Goal: Transaction & Acquisition: Book appointment/travel/reservation

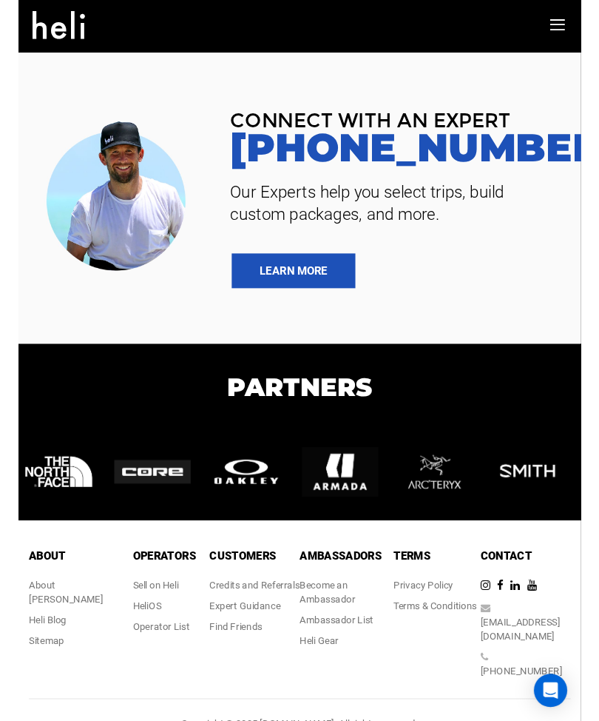
scroll to position [1798, 0]
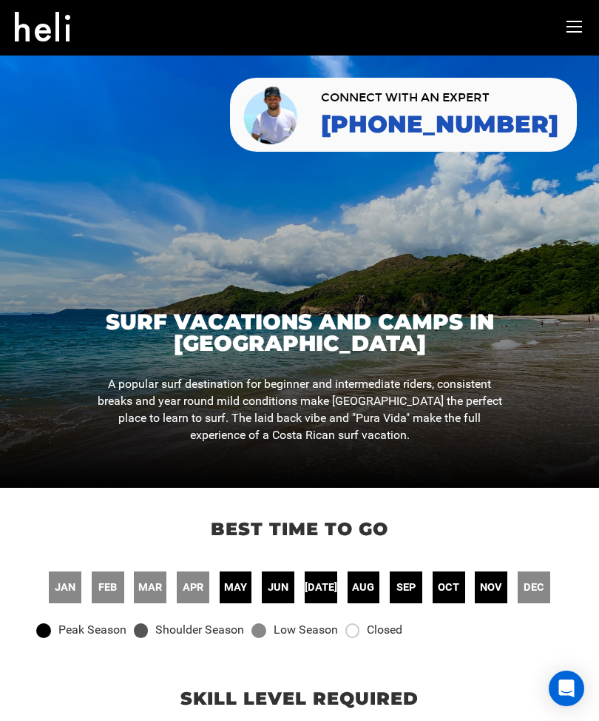
click at [447, 586] on span "oct" at bounding box center [448, 587] width 21 height 16
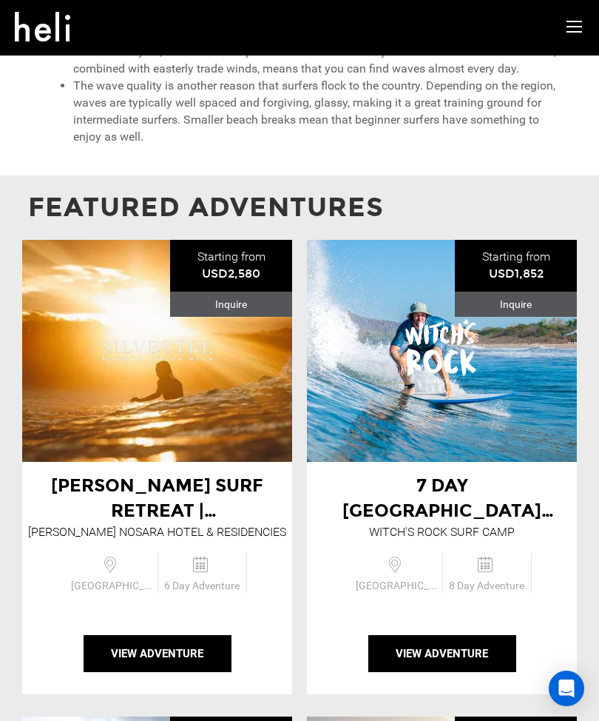
scroll to position [1245, 0]
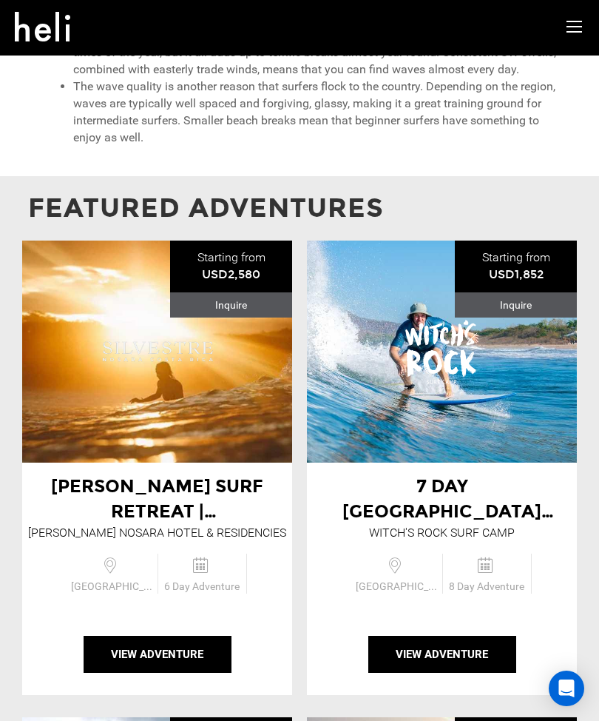
click at [457, 636] on button "View Adventure" at bounding box center [442, 654] width 148 height 37
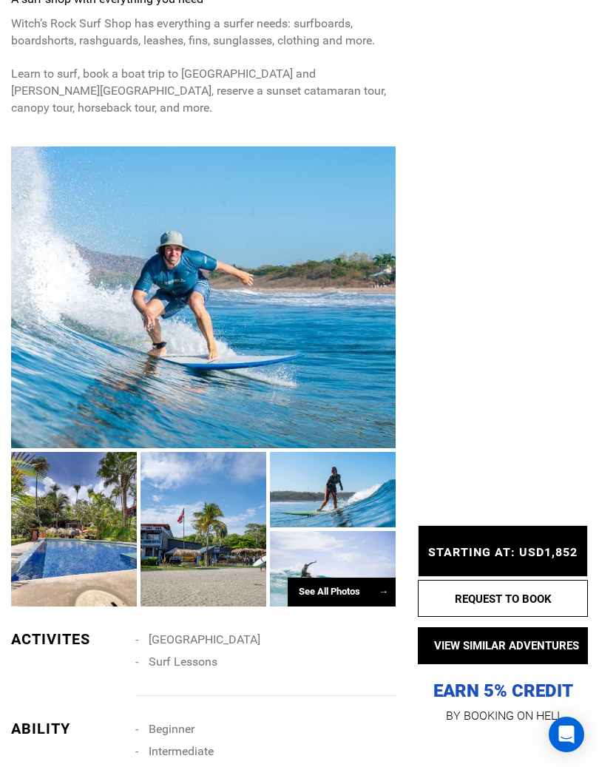
scroll to position [954, 0]
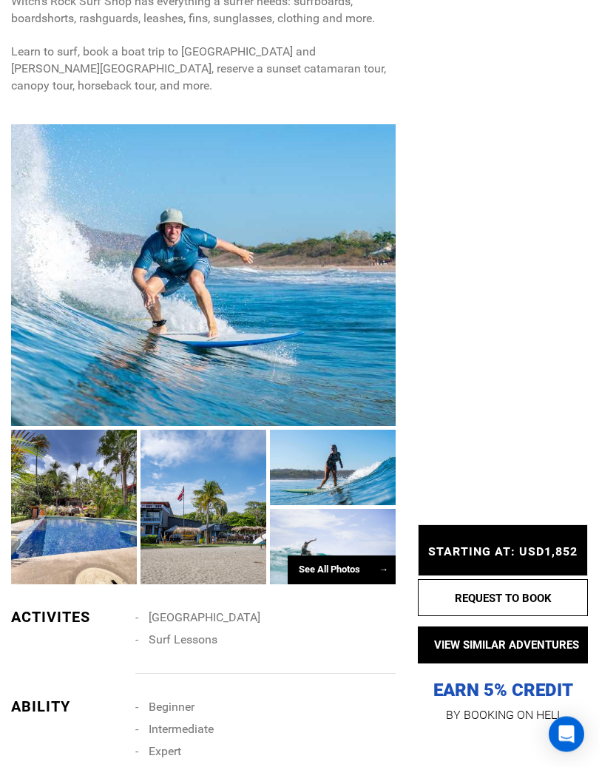
click at [320, 556] on div "See All Photos →" at bounding box center [342, 570] width 108 height 29
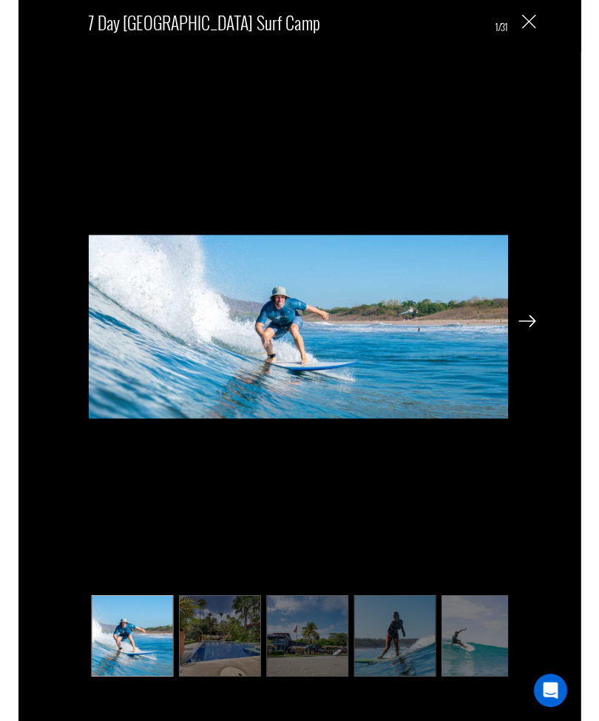
scroll to position [996, 0]
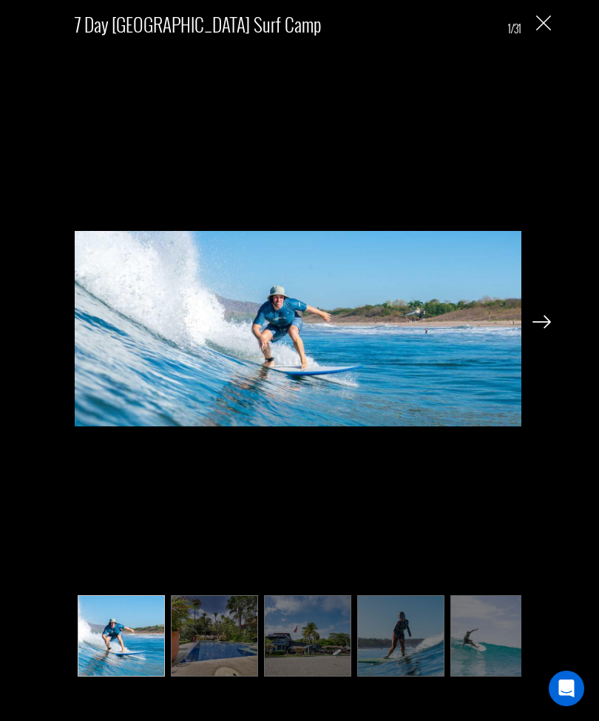
click at [255, 320] on img at bounding box center [298, 329] width 447 height 582
click at [254, 334] on img at bounding box center [298, 329] width 447 height 582
click at [255, 331] on img at bounding box center [298, 329] width 447 height 582
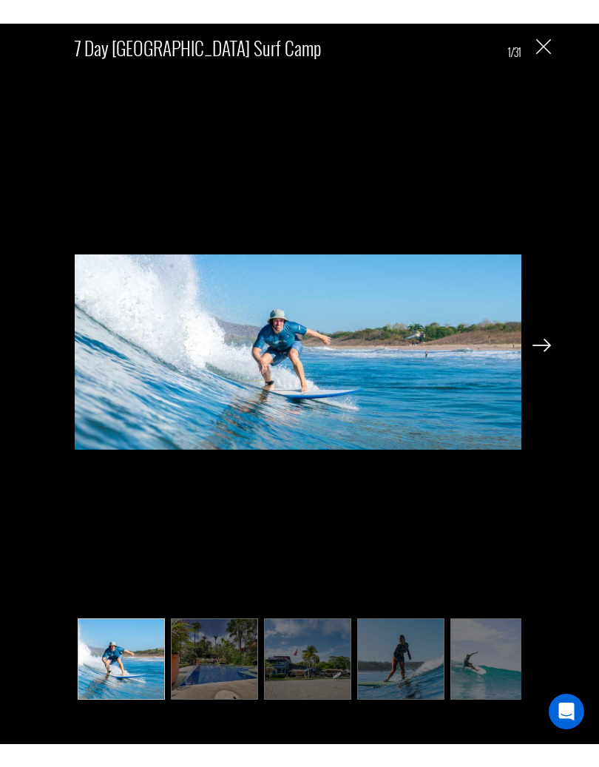
scroll to position [1013, 0]
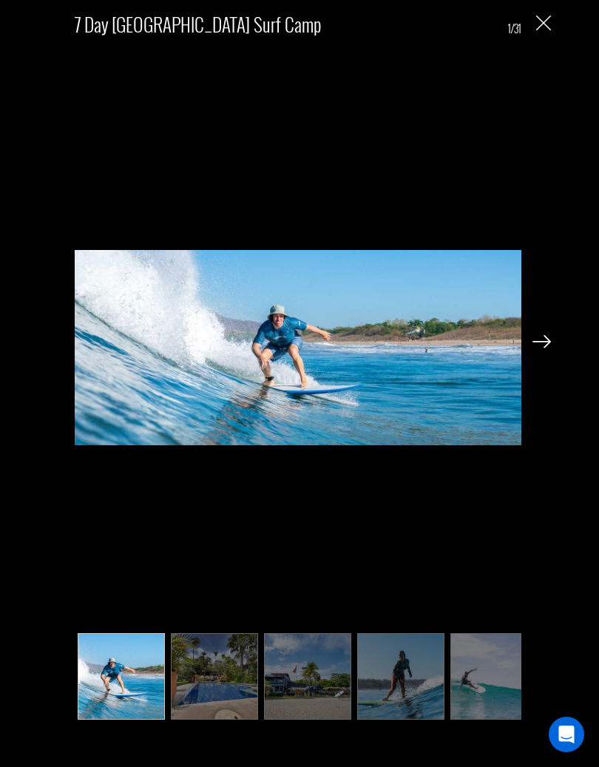
click at [545, 340] on img at bounding box center [542, 341] width 18 height 13
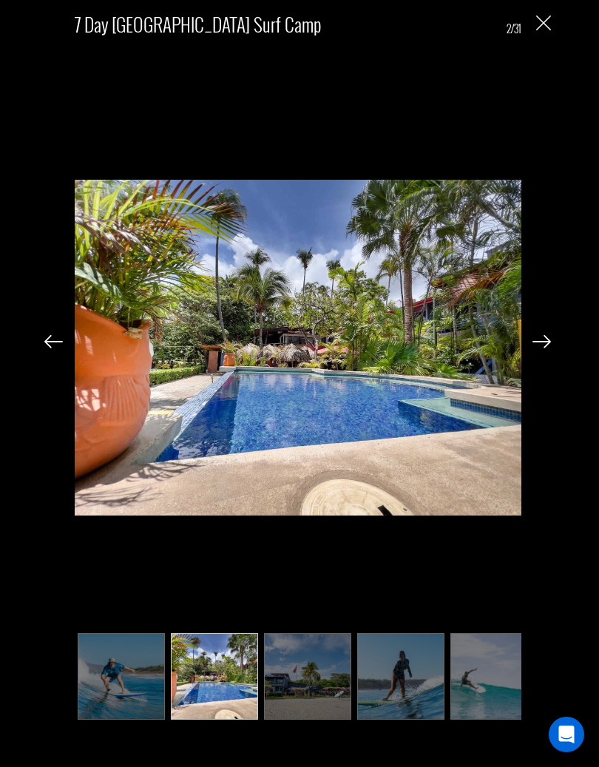
click at [545, 348] on img at bounding box center [542, 341] width 18 height 13
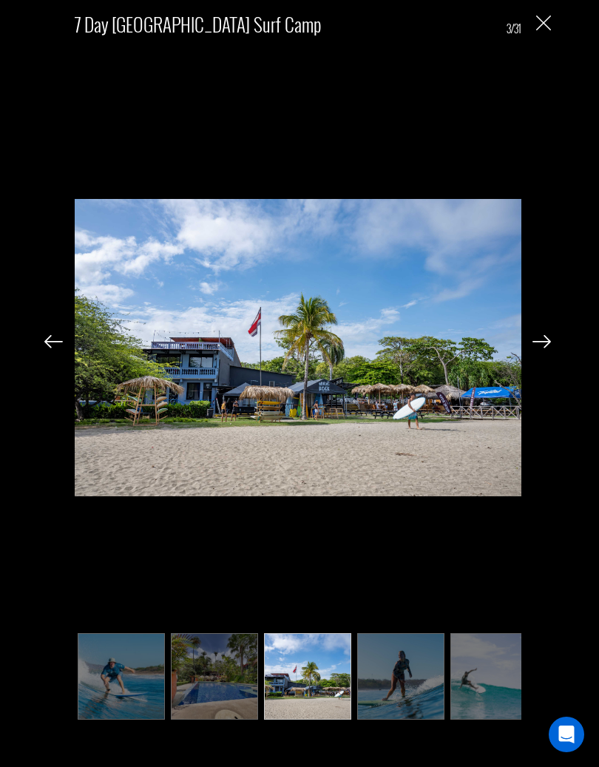
click at [536, 348] on img at bounding box center [542, 341] width 18 height 13
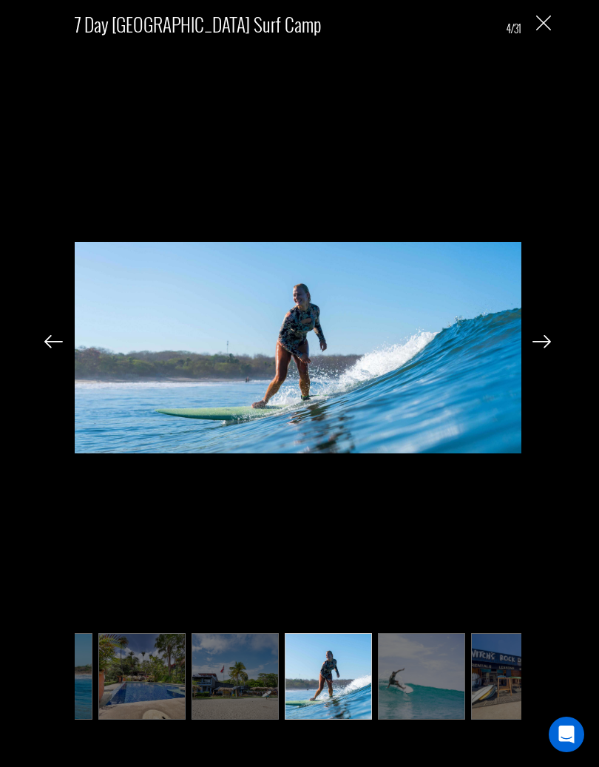
scroll to position [0, 74]
click at [536, 360] on div "7 Day [GEOGRAPHIC_DATA] Surf Camp 4/31" at bounding box center [298, 364] width 566 height 729
click at [540, 345] on img at bounding box center [542, 341] width 18 height 13
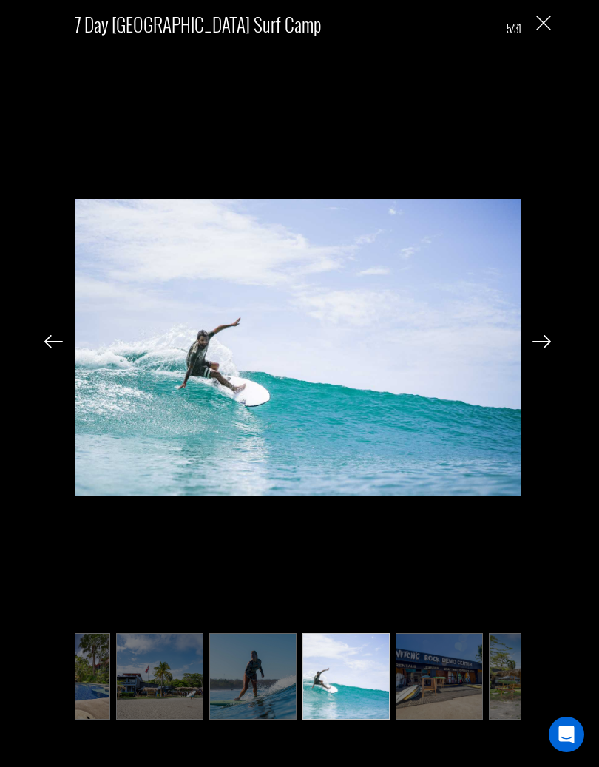
click at [539, 344] on img at bounding box center [542, 341] width 18 height 13
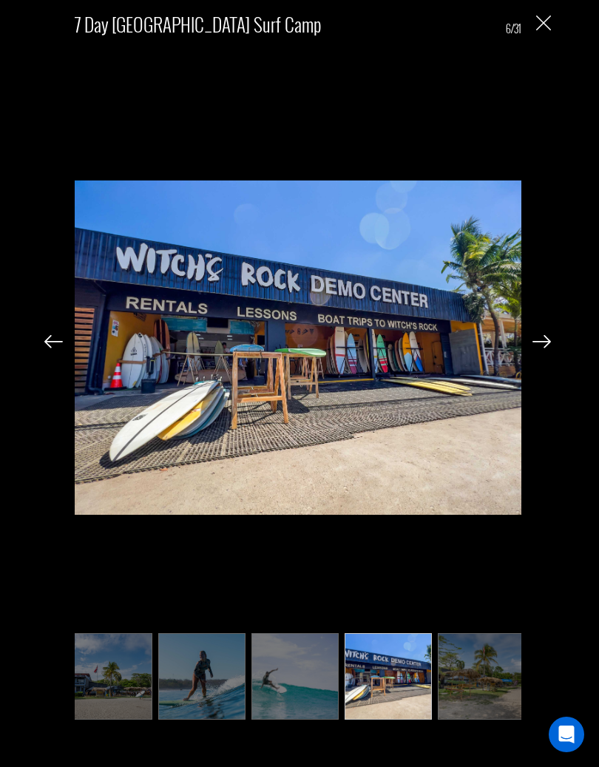
scroll to position [0, 222]
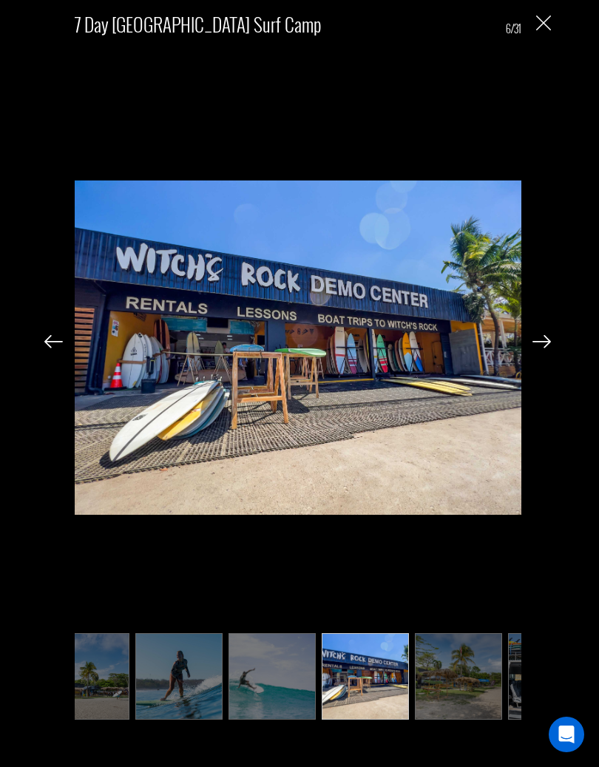
click at [544, 343] on img at bounding box center [542, 341] width 18 height 13
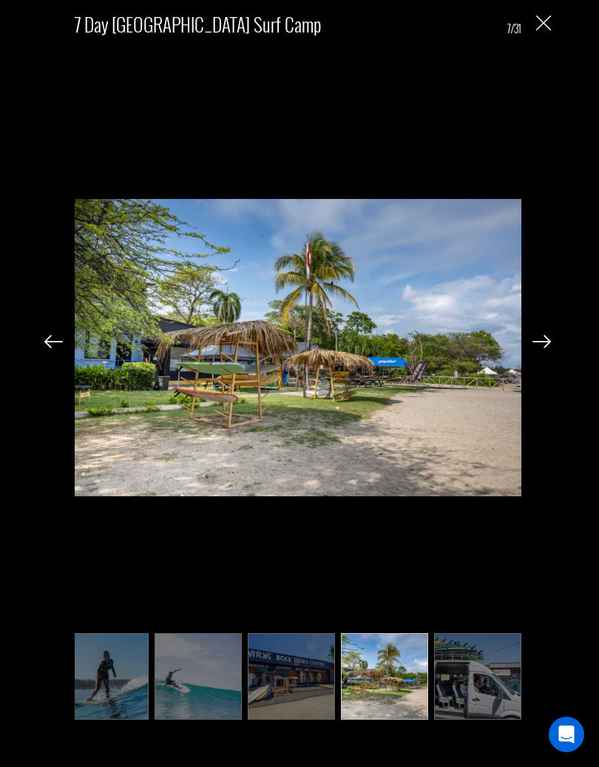
click at [540, 342] on img at bounding box center [542, 341] width 18 height 13
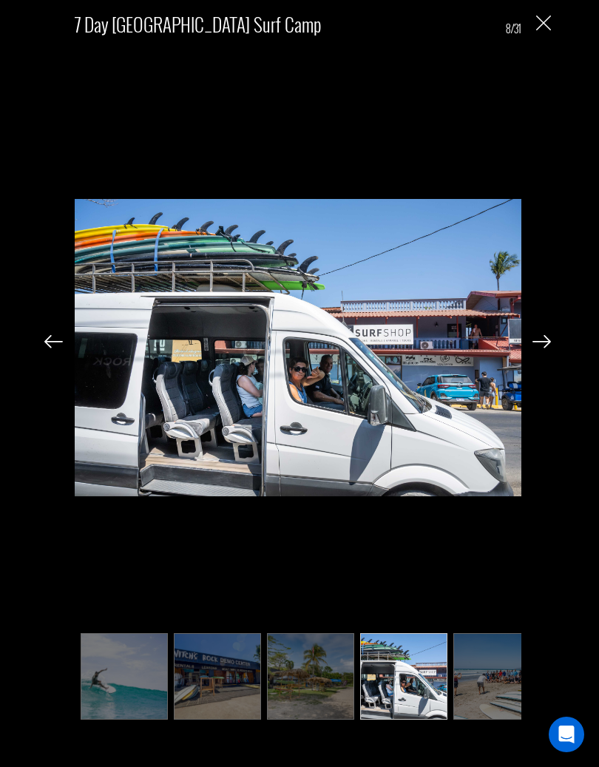
click at [538, 344] on img at bounding box center [542, 341] width 18 height 13
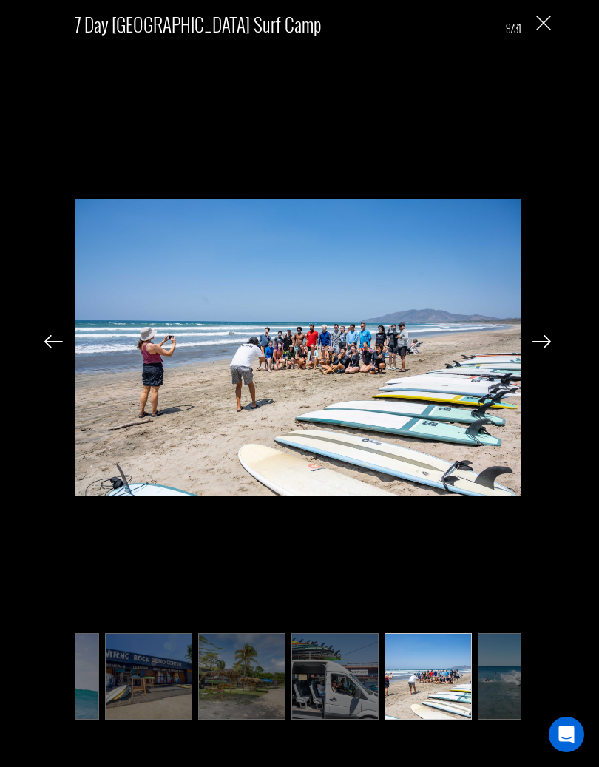
scroll to position [0, 444]
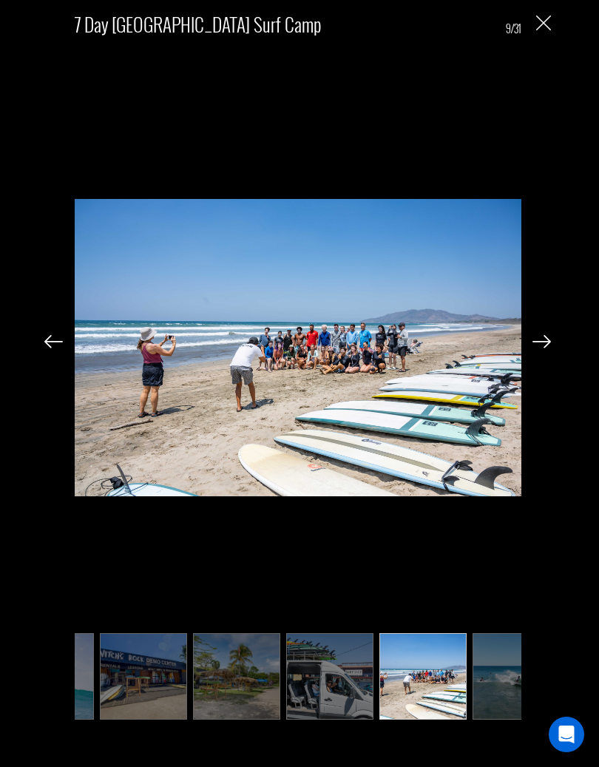
click at [533, 345] on img at bounding box center [542, 341] width 18 height 13
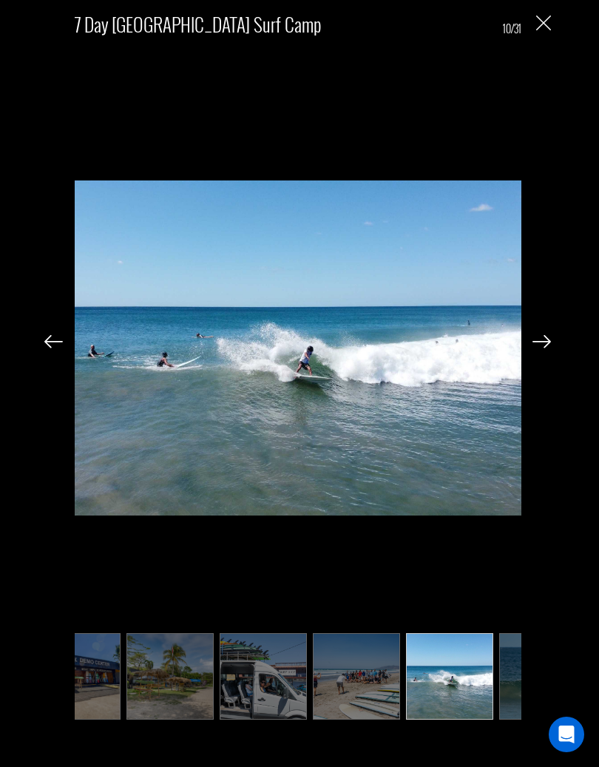
scroll to position [0, 518]
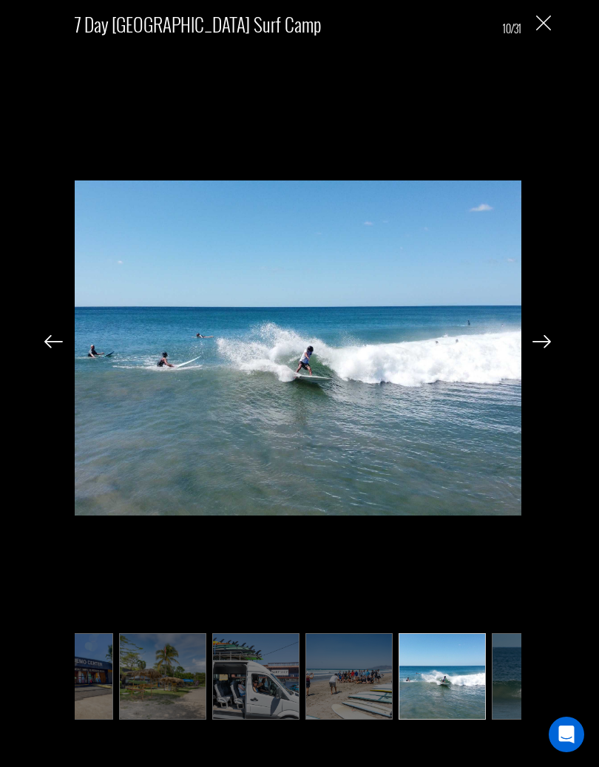
click at [533, 343] on img at bounding box center [542, 341] width 18 height 13
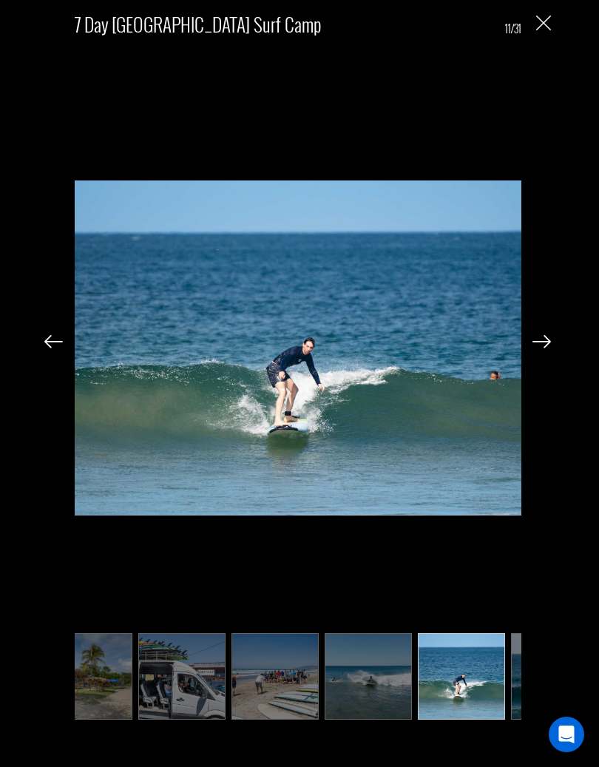
click at [548, 347] on img at bounding box center [542, 341] width 18 height 13
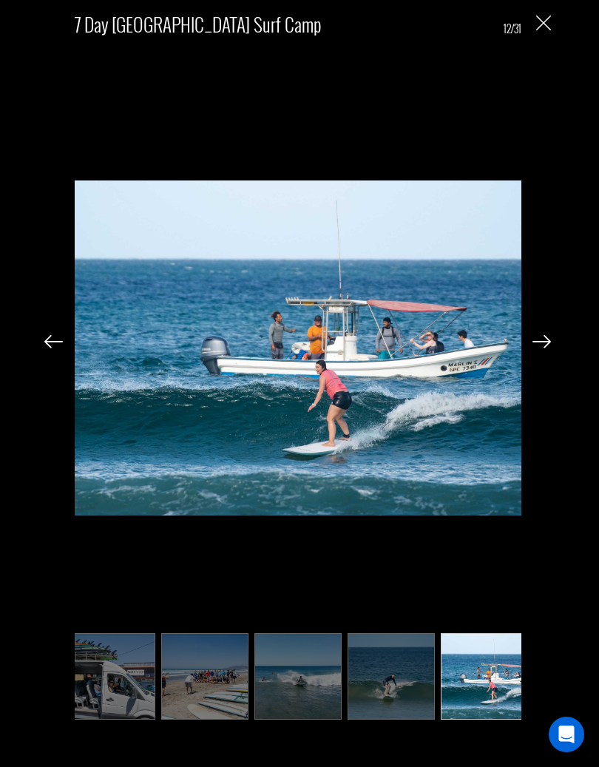
scroll to position [0, 666]
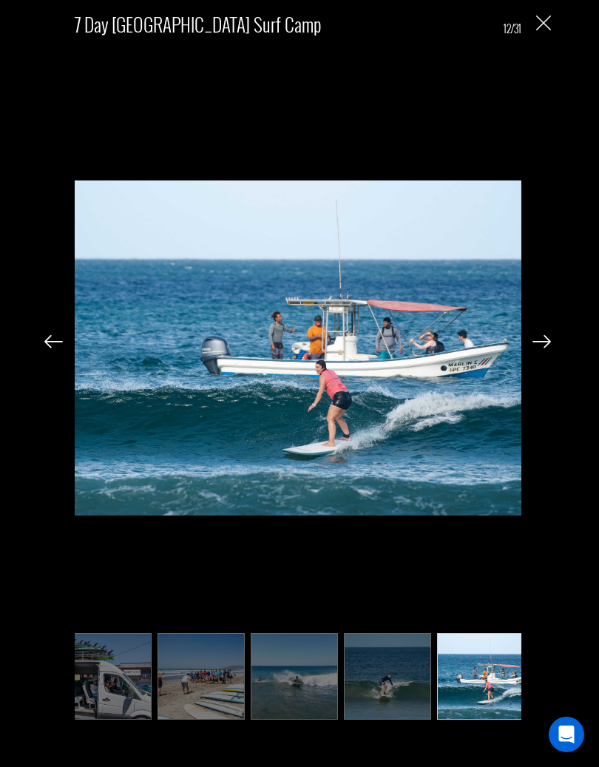
click at [542, 349] on img at bounding box center [542, 341] width 18 height 13
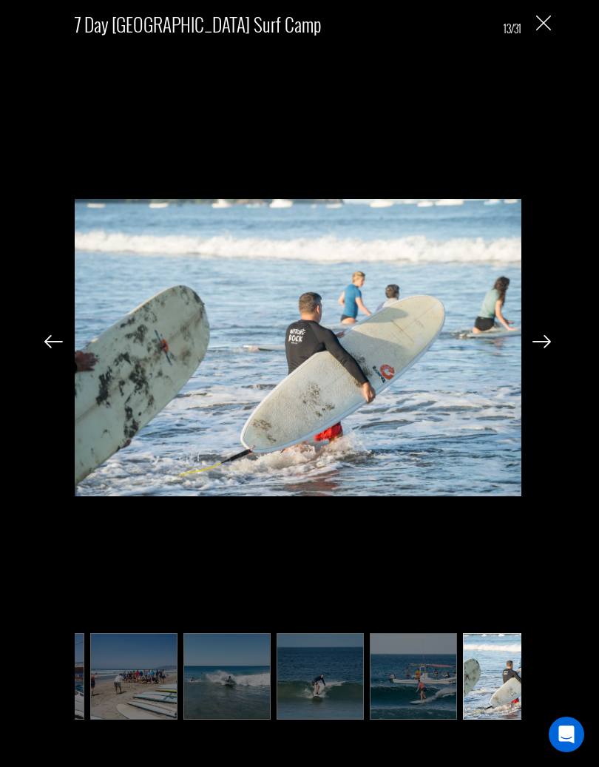
scroll to position [0, 740]
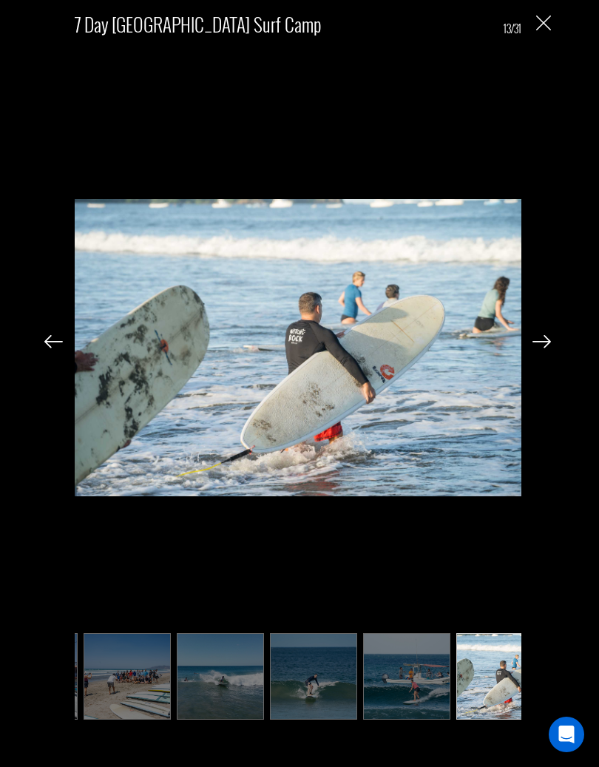
click at [545, 343] on img at bounding box center [542, 341] width 18 height 13
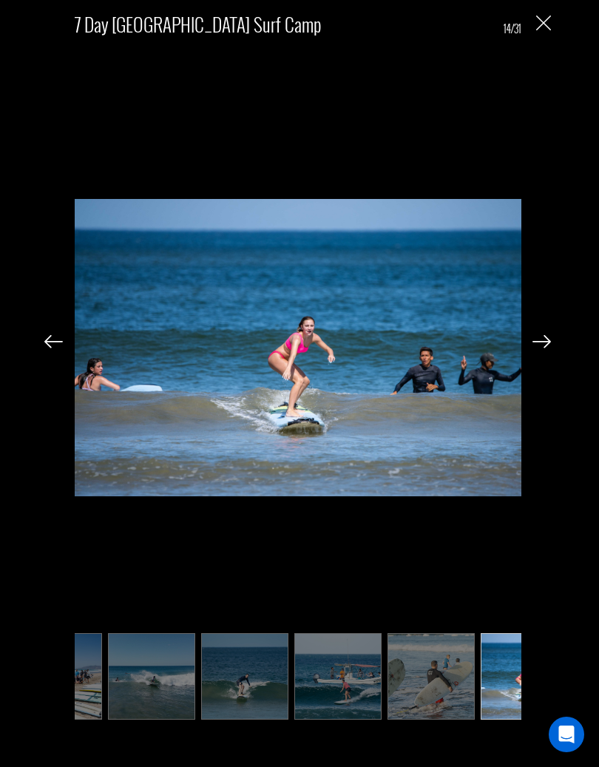
scroll to position [0, 814]
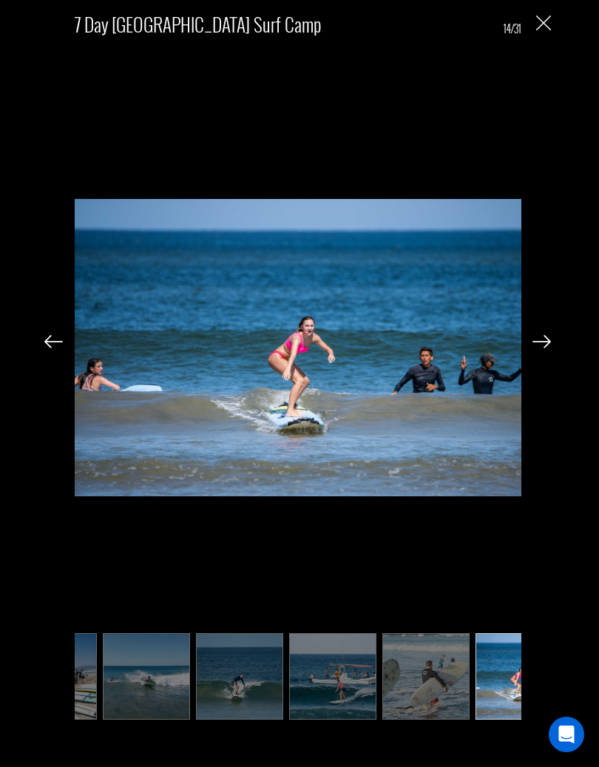
click at [551, 343] on img at bounding box center [542, 341] width 18 height 13
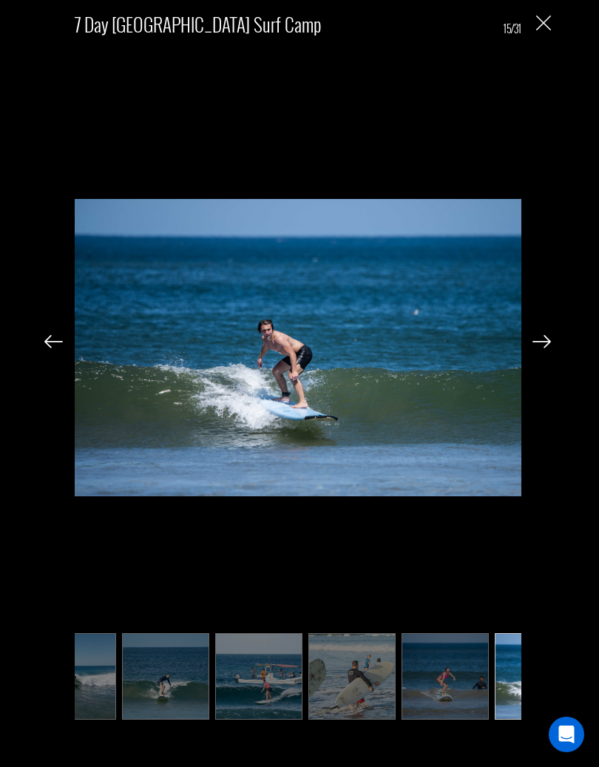
click at [545, 349] on img at bounding box center [542, 341] width 18 height 13
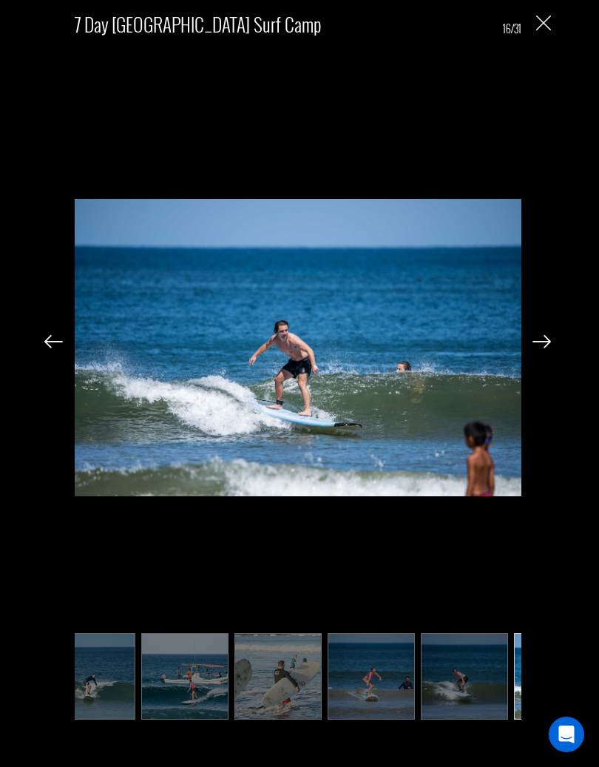
click at [540, 347] on img at bounding box center [542, 341] width 18 height 13
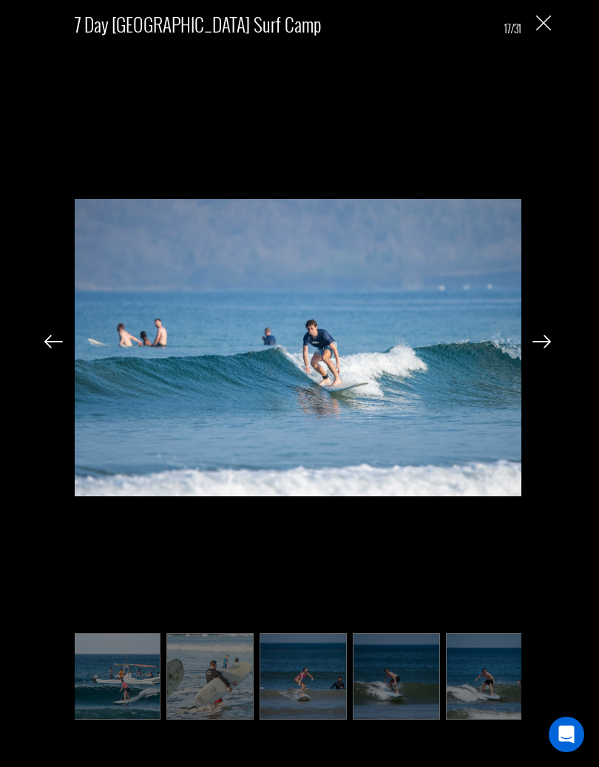
scroll to position [0, 1036]
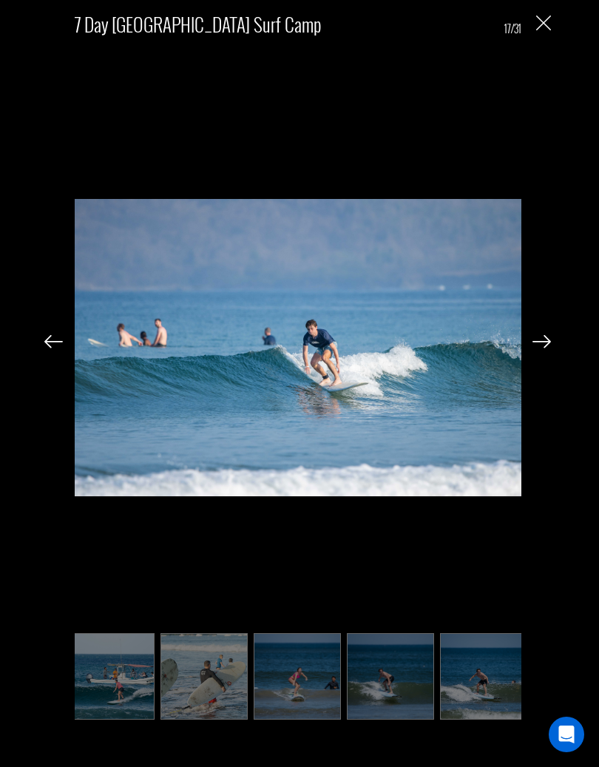
click at [536, 348] on img at bounding box center [542, 341] width 18 height 13
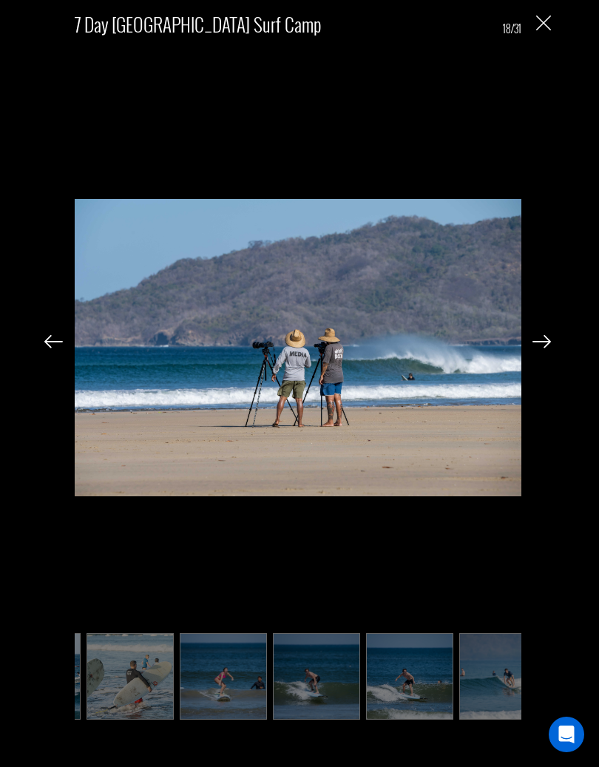
click at [534, 348] on img at bounding box center [542, 341] width 18 height 13
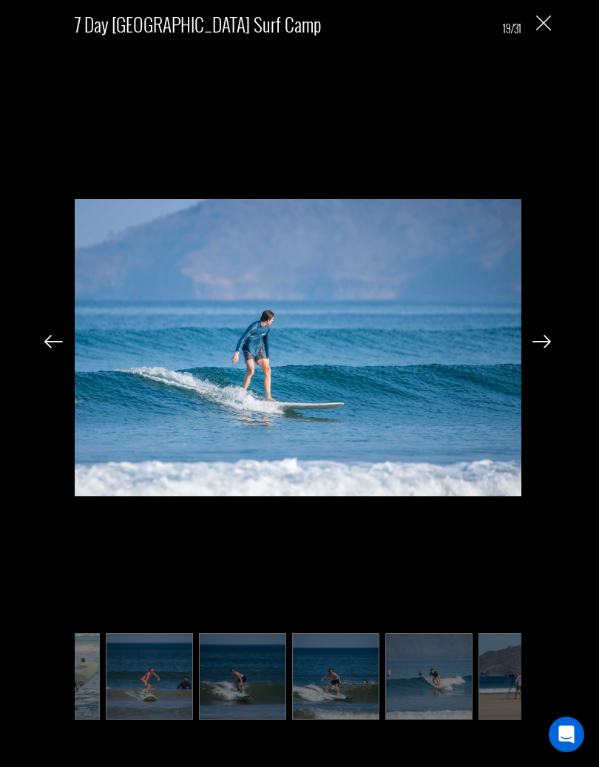
click at [545, 348] on img at bounding box center [542, 341] width 18 height 13
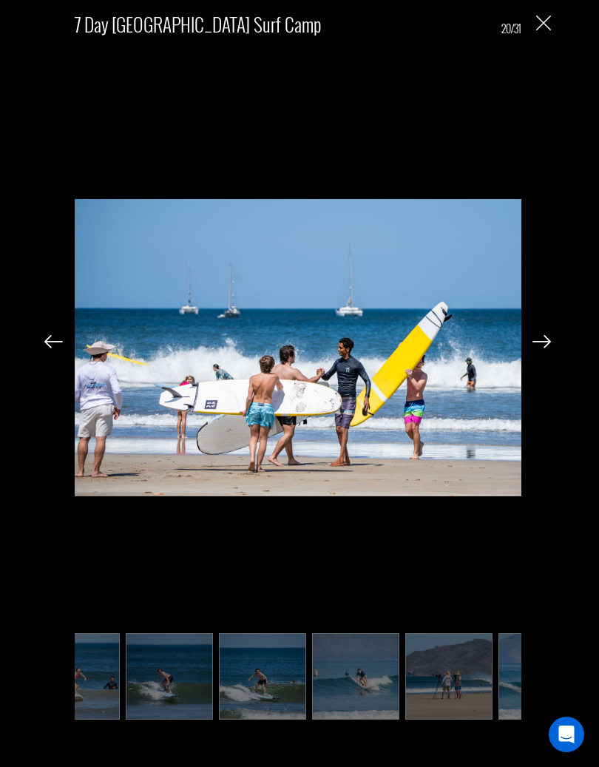
scroll to position [0, 1258]
click at [547, 349] on img at bounding box center [542, 341] width 18 height 13
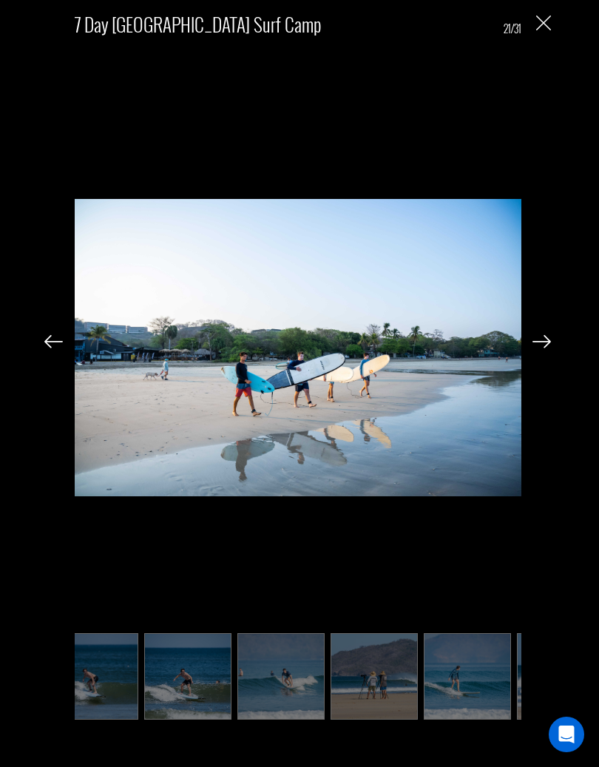
click at [547, 348] on img at bounding box center [542, 341] width 18 height 13
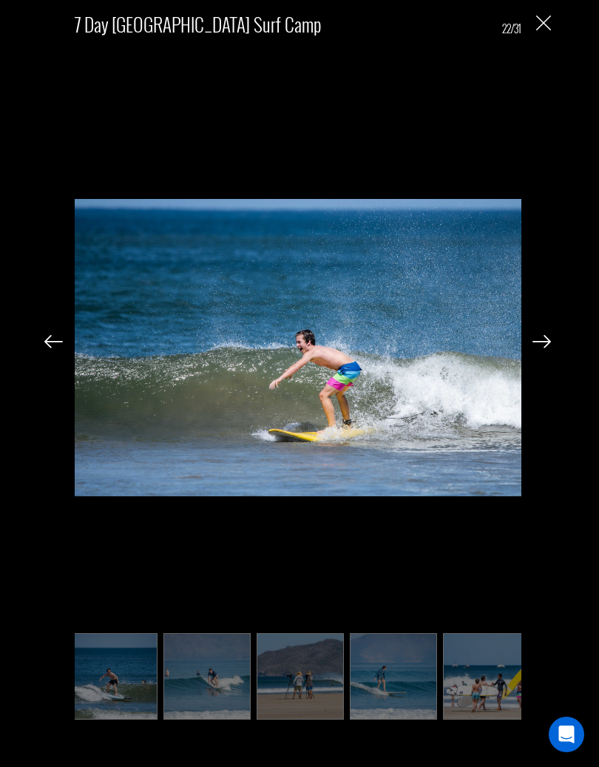
scroll to position [0, 1406]
click at [550, 343] on img at bounding box center [542, 341] width 18 height 13
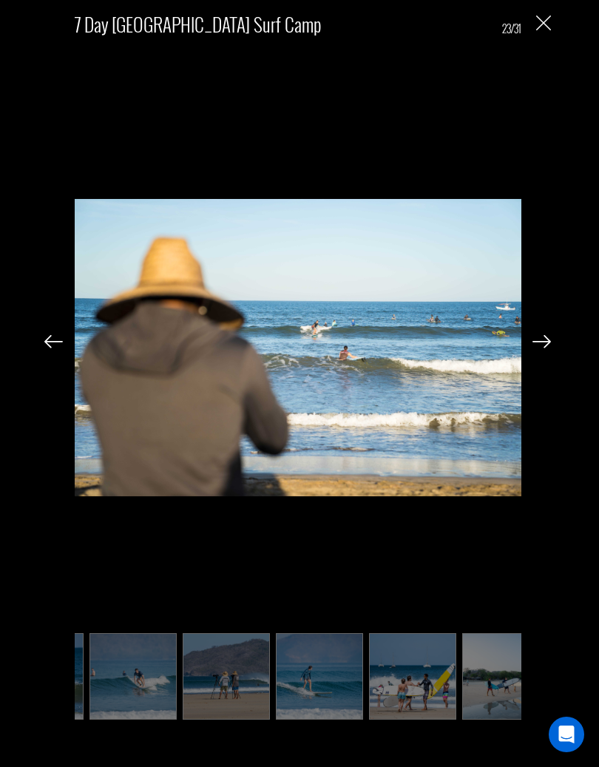
click at [545, 347] on img at bounding box center [542, 341] width 18 height 13
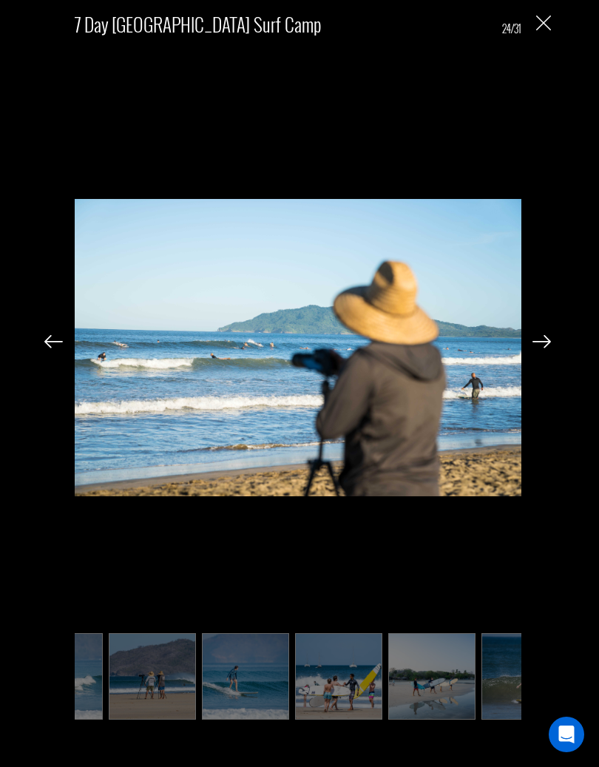
click at [533, 346] on img at bounding box center [542, 341] width 18 height 13
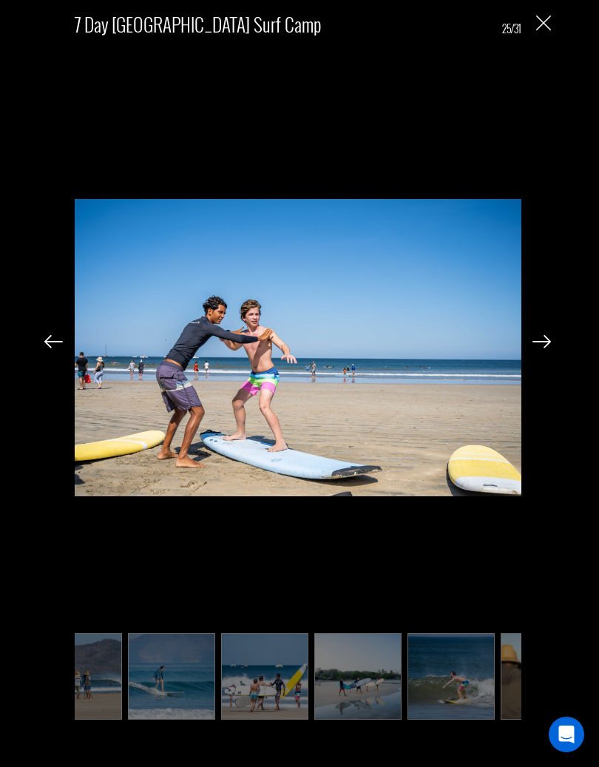
click at [539, 346] on img at bounding box center [542, 341] width 18 height 13
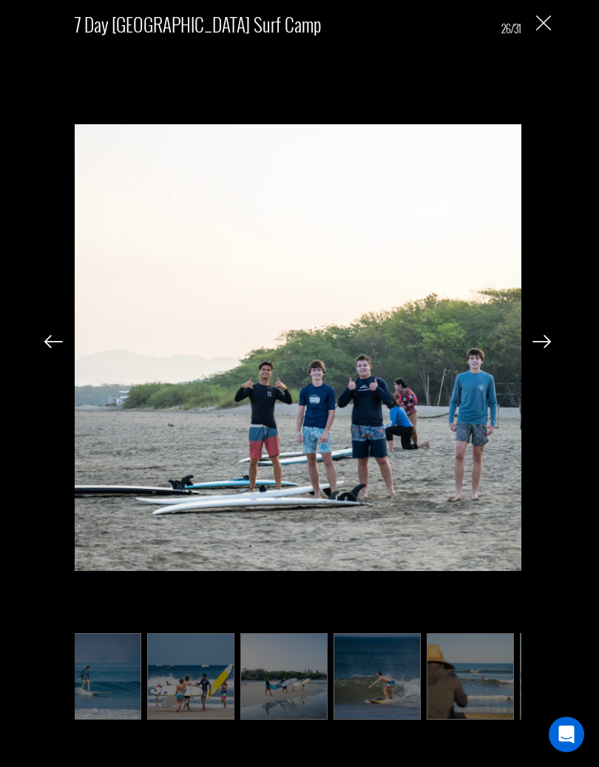
click at [547, 346] on img at bounding box center [542, 341] width 18 height 13
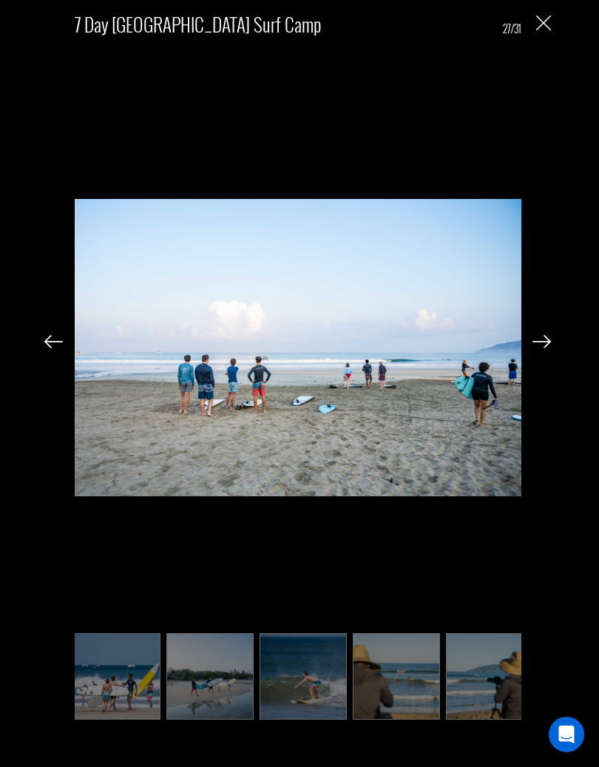
click at [543, 344] on img at bounding box center [542, 341] width 18 height 13
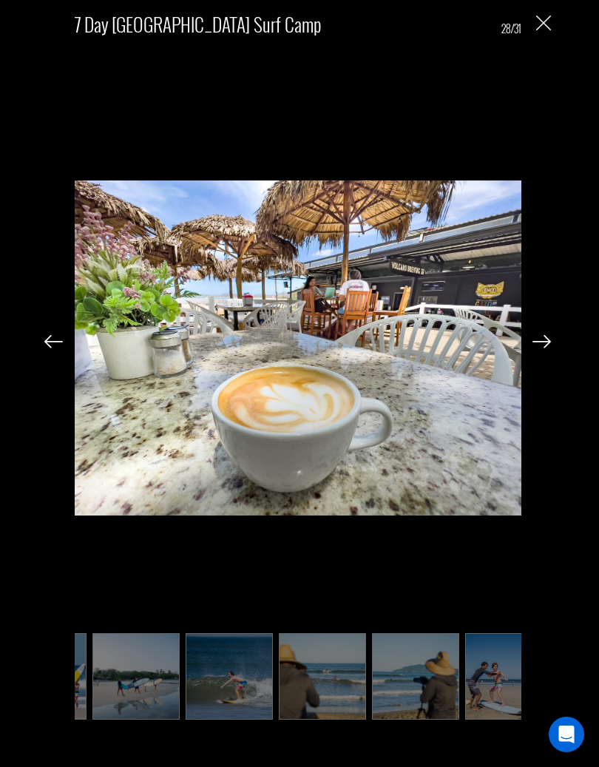
click at [549, 344] on img at bounding box center [542, 341] width 18 height 13
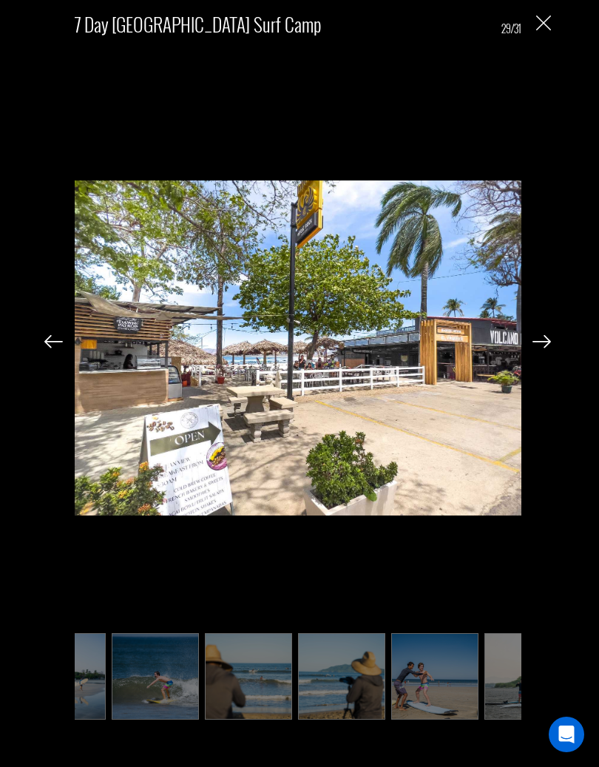
click at [542, 347] on img at bounding box center [542, 341] width 18 height 13
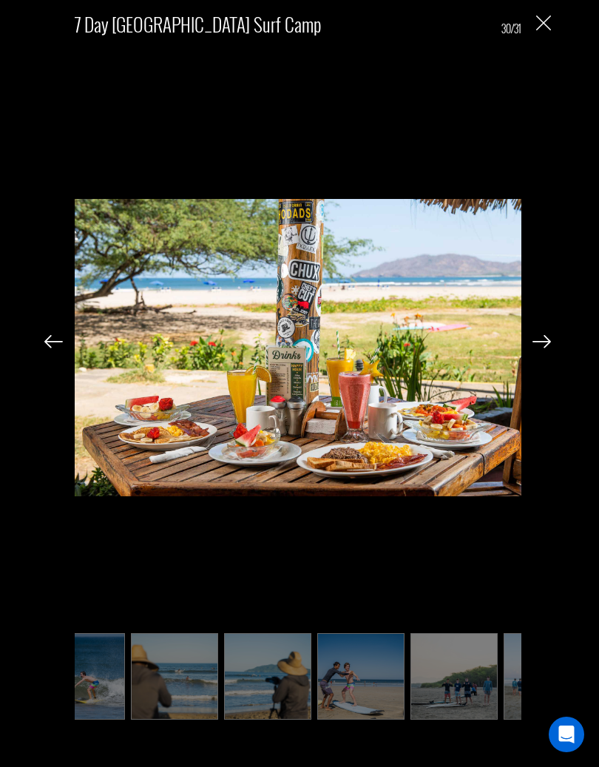
click at [548, 344] on img at bounding box center [542, 341] width 18 height 13
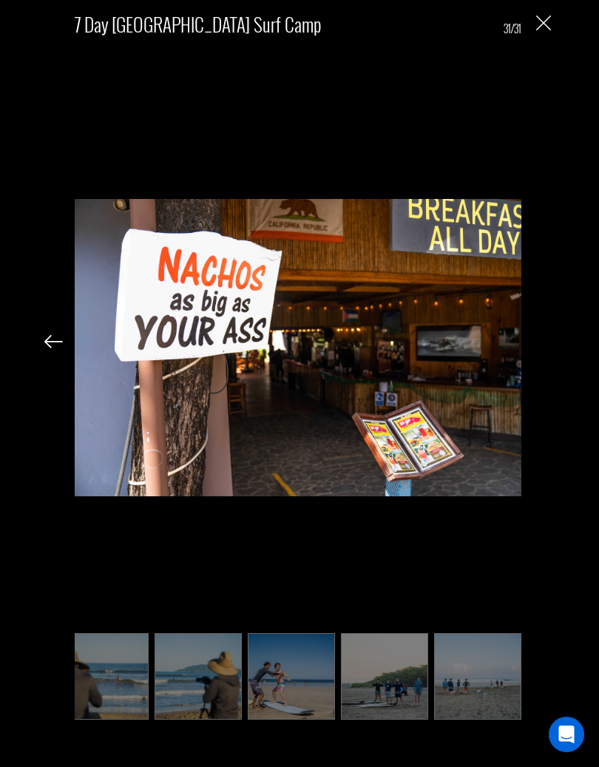
scroll to position [0, 2072]
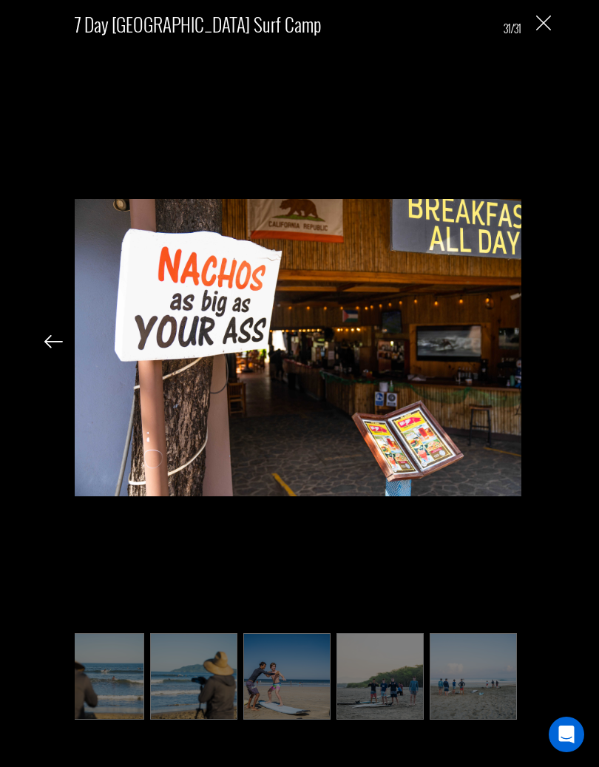
click at [546, 29] on img "Close" at bounding box center [543, 23] width 15 height 15
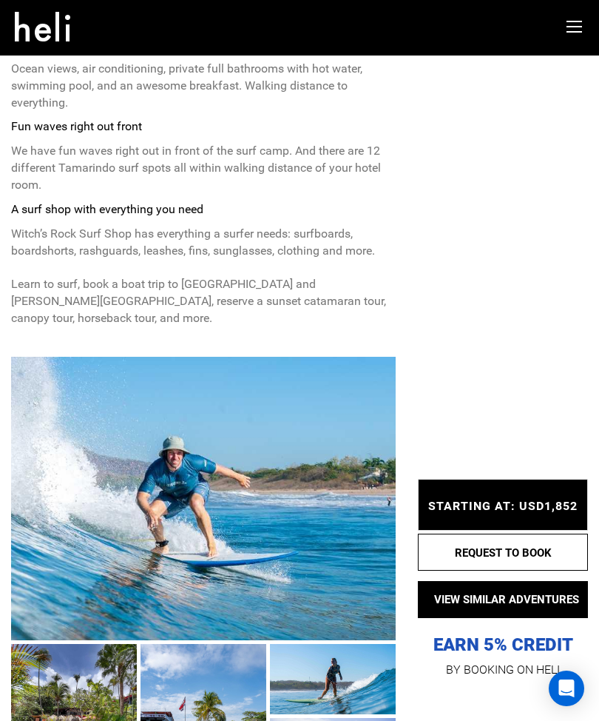
scroll to position [663, 0]
